Goal: Information Seeking & Learning: Learn about a topic

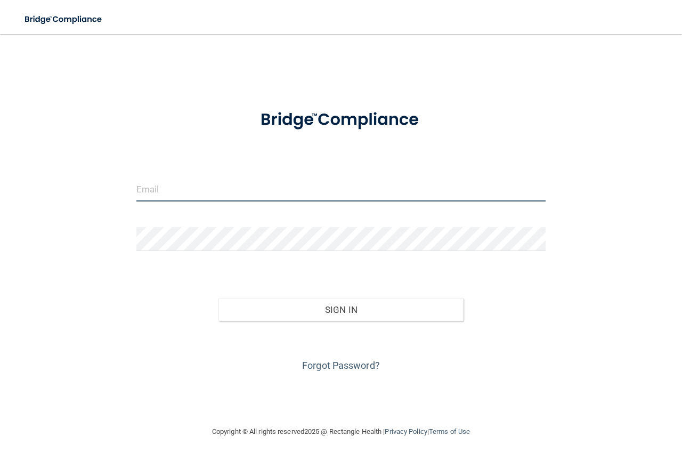
click at [196, 186] on input "email" at bounding box center [340, 189] width 409 height 24
drag, startPoint x: 254, startPoint y: 179, endPoint x: 254, endPoint y: 185, distance: 5.9
click at [254, 183] on input "email" at bounding box center [340, 189] width 409 height 24
type input "[EMAIL_ADDRESS][DOMAIN_NAME]"
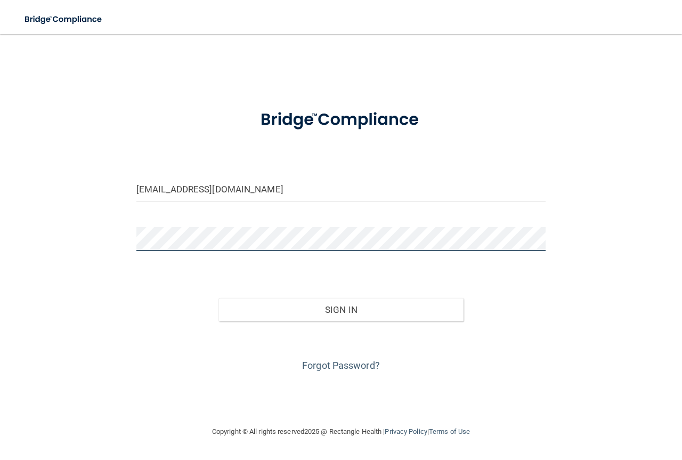
click at [218, 298] on button "Sign In" at bounding box center [341, 309] width 246 height 23
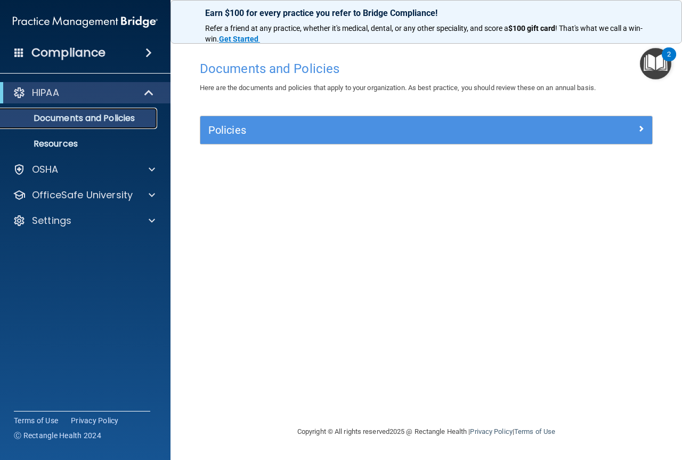
click at [54, 119] on p "Documents and Policies" at bounding box center [79, 118] width 145 height 11
click at [69, 149] on p "Resources" at bounding box center [79, 143] width 145 height 11
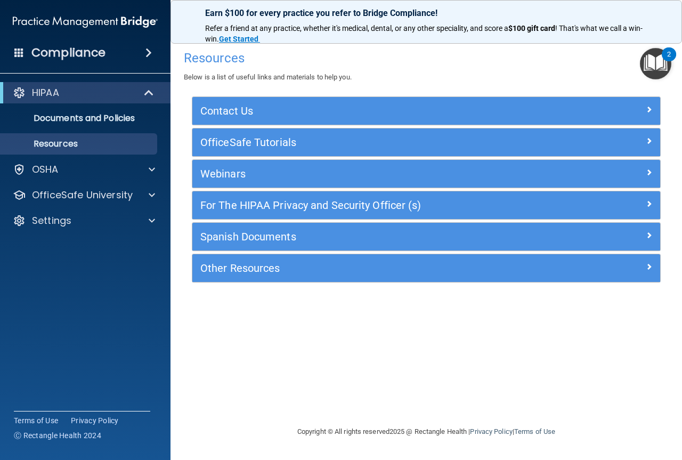
click at [62, 51] on h4 "Compliance" at bounding box center [68, 52] width 74 height 15
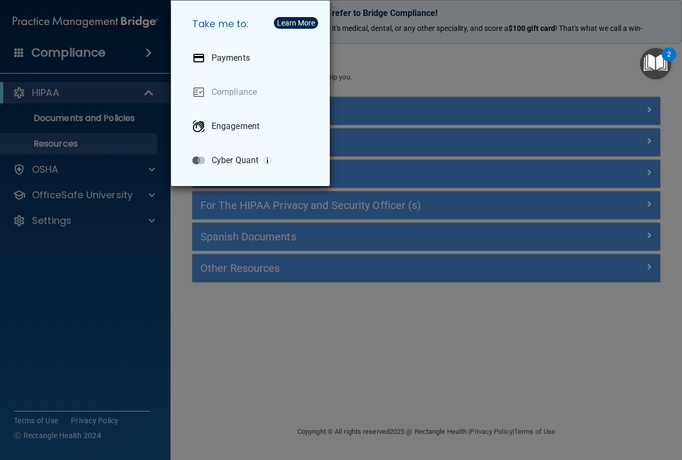
click at [60, 95] on div "Take me to: Payments Compliance Engagement Cyber Quant" at bounding box center [341, 230] width 682 height 460
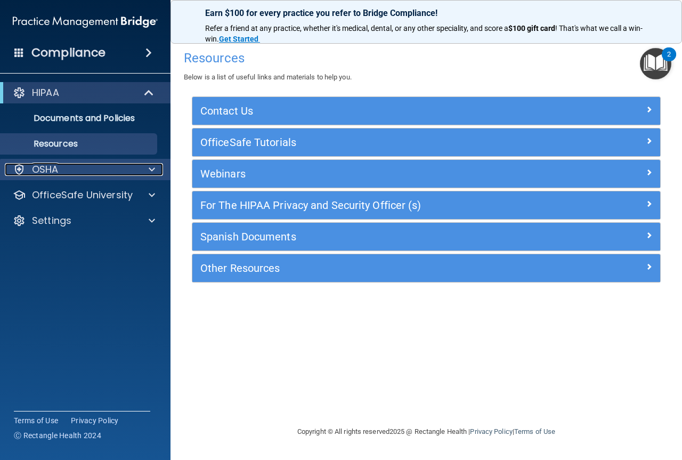
click at [61, 170] on div "OSHA" at bounding box center [71, 169] width 132 height 13
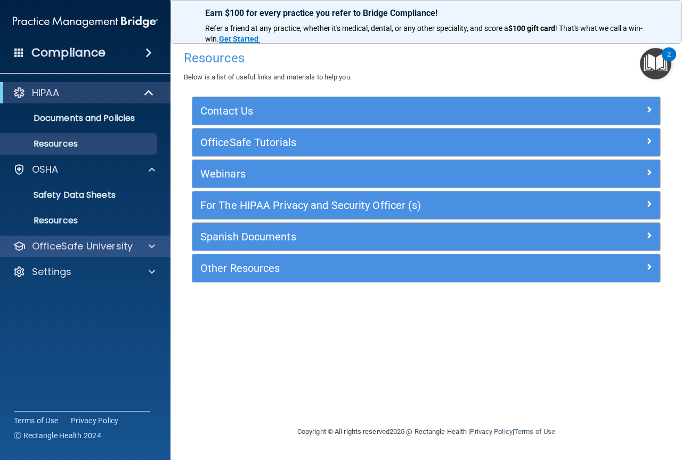
click at [138, 255] on div "OfficeSafe University" at bounding box center [85, 245] width 171 height 21
click at [138, 242] on div at bounding box center [150, 246] width 27 height 13
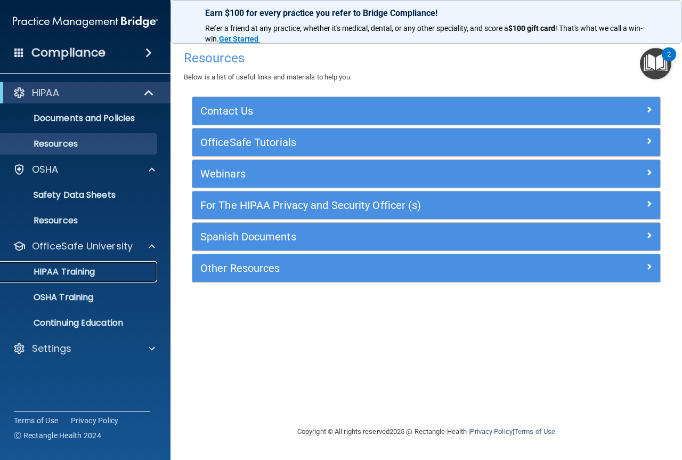
click at [77, 273] on p "HIPAA Training" at bounding box center [51, 271] width 88 height 11
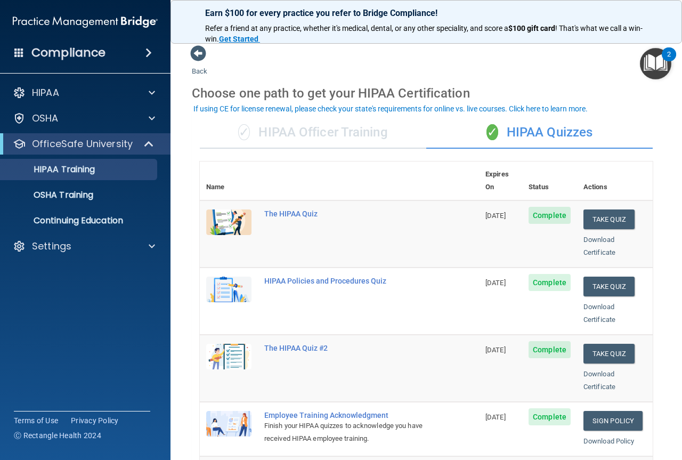
click at [297, 134] on div "✓ HIPAA Officer Training" at bounding box center [313, 133] width 226 height 32
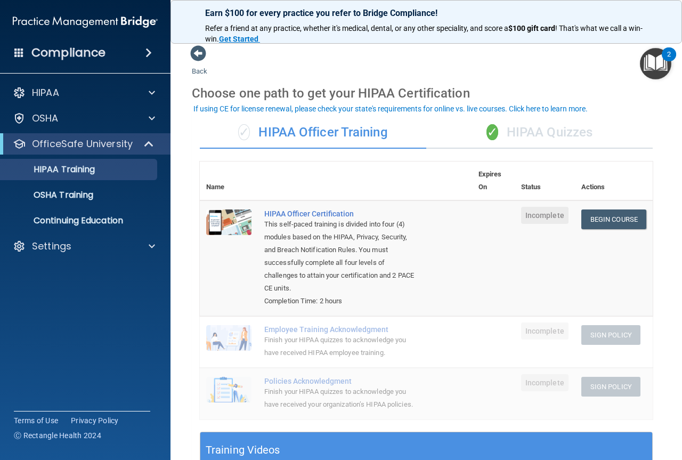
click at [545, 133] on div "✓ HIPAA Quizzes" at bounding box center [539, 133] width 226 height 32
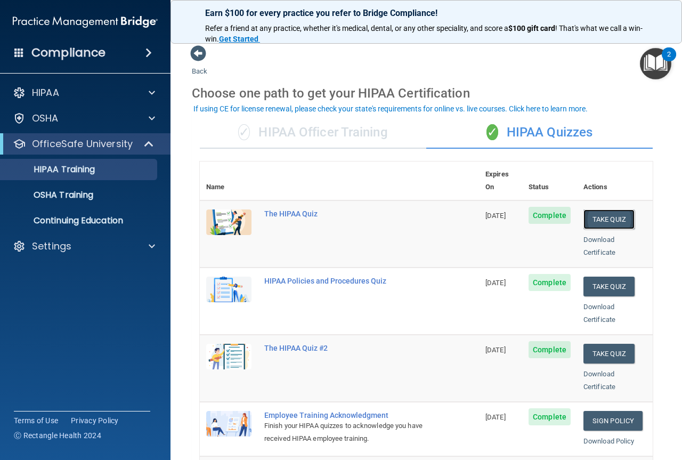
click at [591, 214] on button "Take Quiz" at bounding box center [608, 219] width 51 height 20
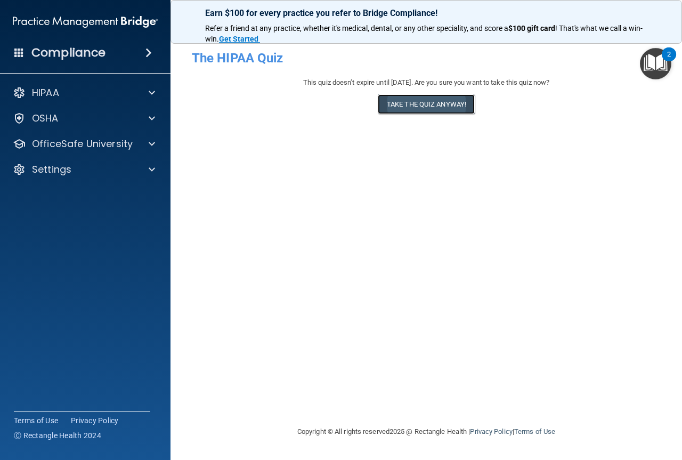
click at [457, 105] on button "Take the quiz anyway!" at bounding box center [426, 104] width 97 height 20
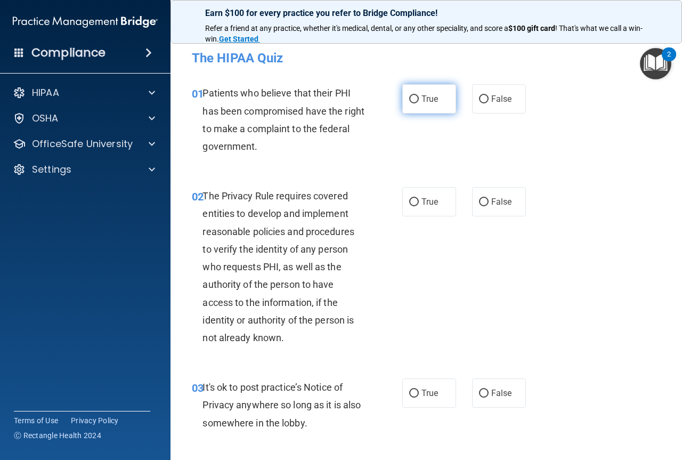
click at [431, 105] on label "True" at bounding box center [429, 98] width 54 height 29
click at [419, 103] on input "True" at bounding box center [414, 99] width 10 height 8
radio input "true"
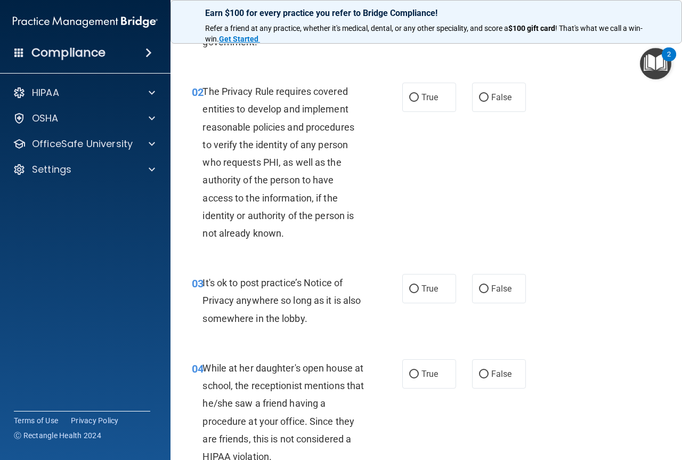
scroll to position [107, 0]
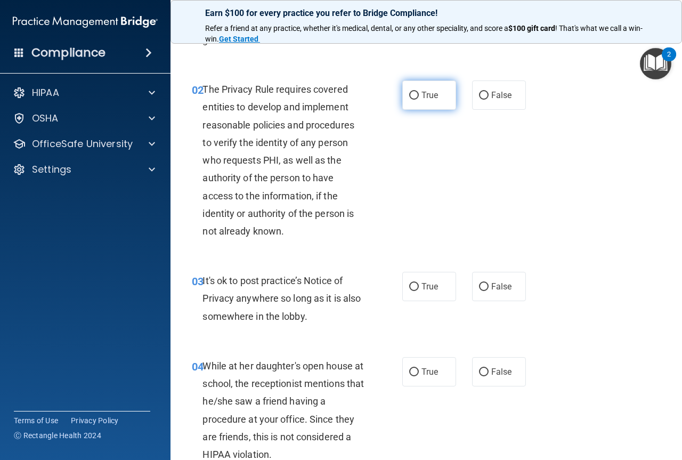
click at [409, 97] on input "True" at bounding box center [414, 96] width 10 height 8
radio input "true"
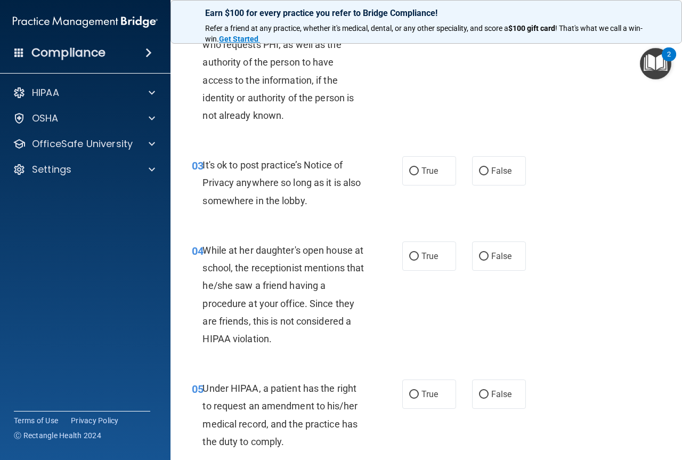
scroll to position [213, 0]
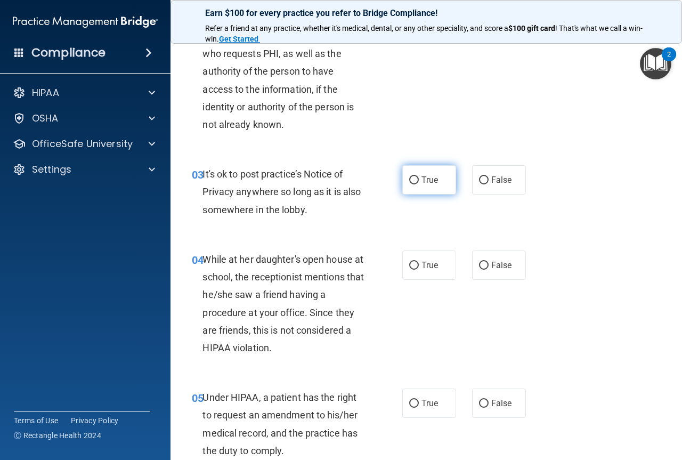
click at [415, 184] on label "True" at bounding box center [429, 179] width 54 height 29
click at [415, 184] on input "True" at bounding box center [414, 180] width 10 height 8
radio input "true"
click at [485, 182] on label "False" at bounding box center [499, 179] width 54 height 29
click at [485, 182] on input "False" at bounding box center [484, 180] width 10 height 8
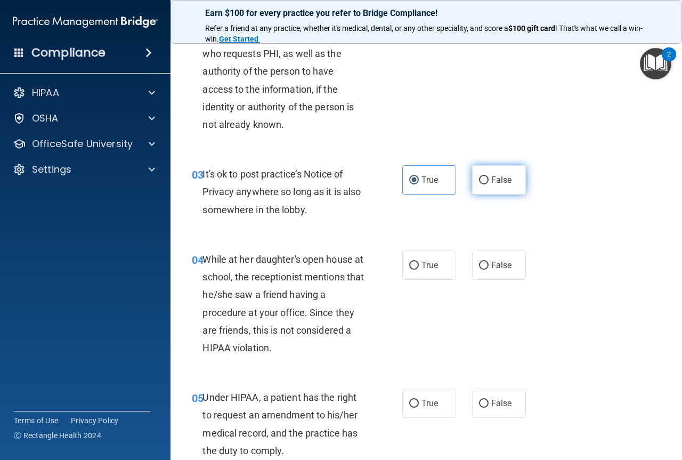
radio input "true"
radio input "false"
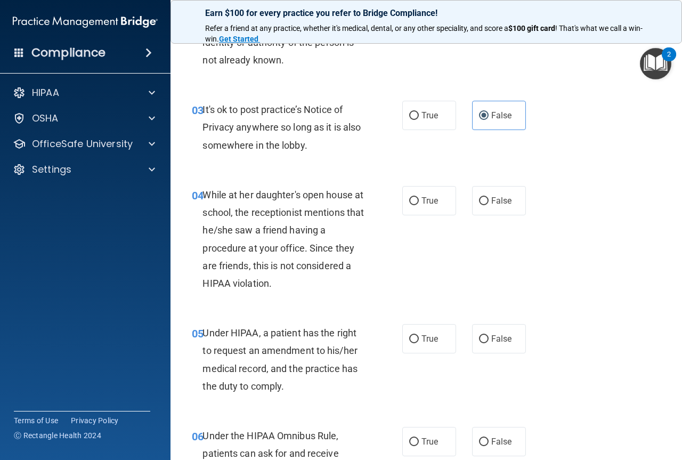
scroll to position [320, 0]
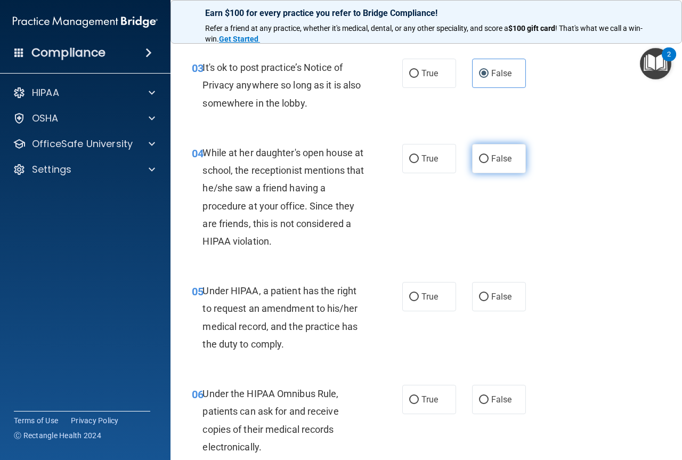
click at [480, 156] on input "False" at bounding box center [484, 159] width 10 height 8
radio input "true"
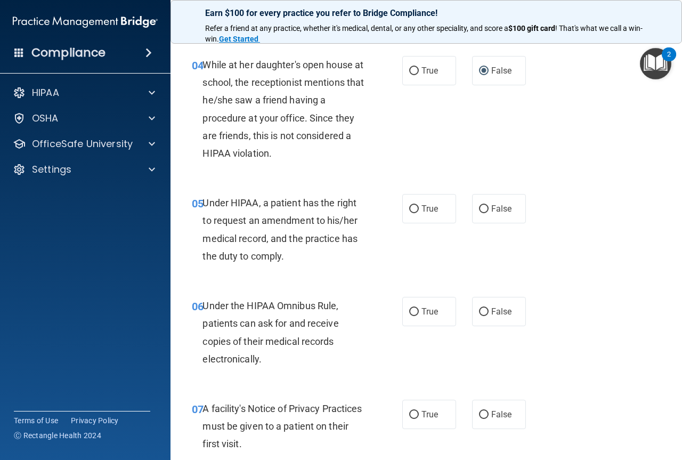
scroll to position [426, 0]
